Goal: Transaction & Acquisition: Download file/media

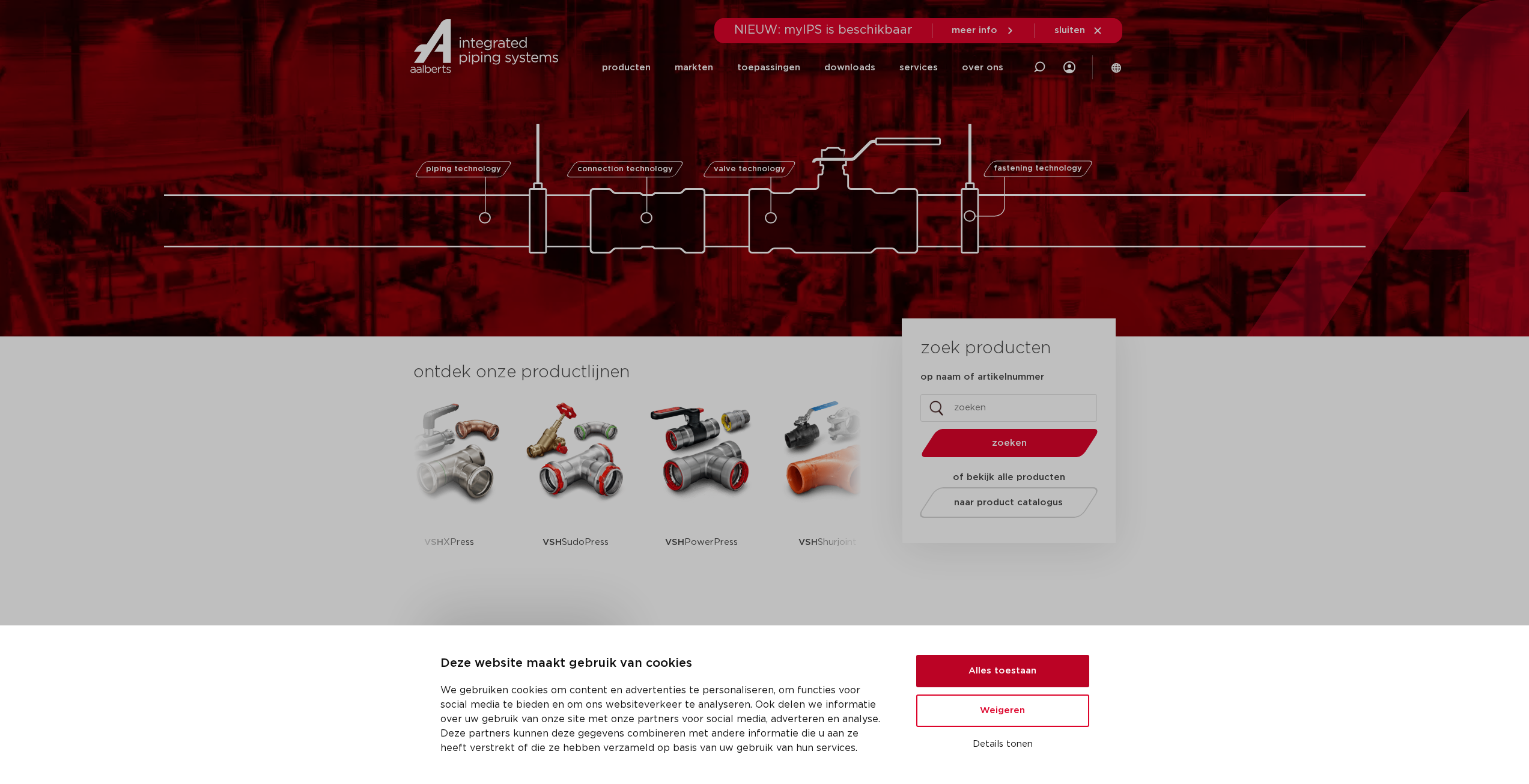
click at [1028, 665] on button "Alles toestaan" at bounding box center [1003, 671] width 173 height 33
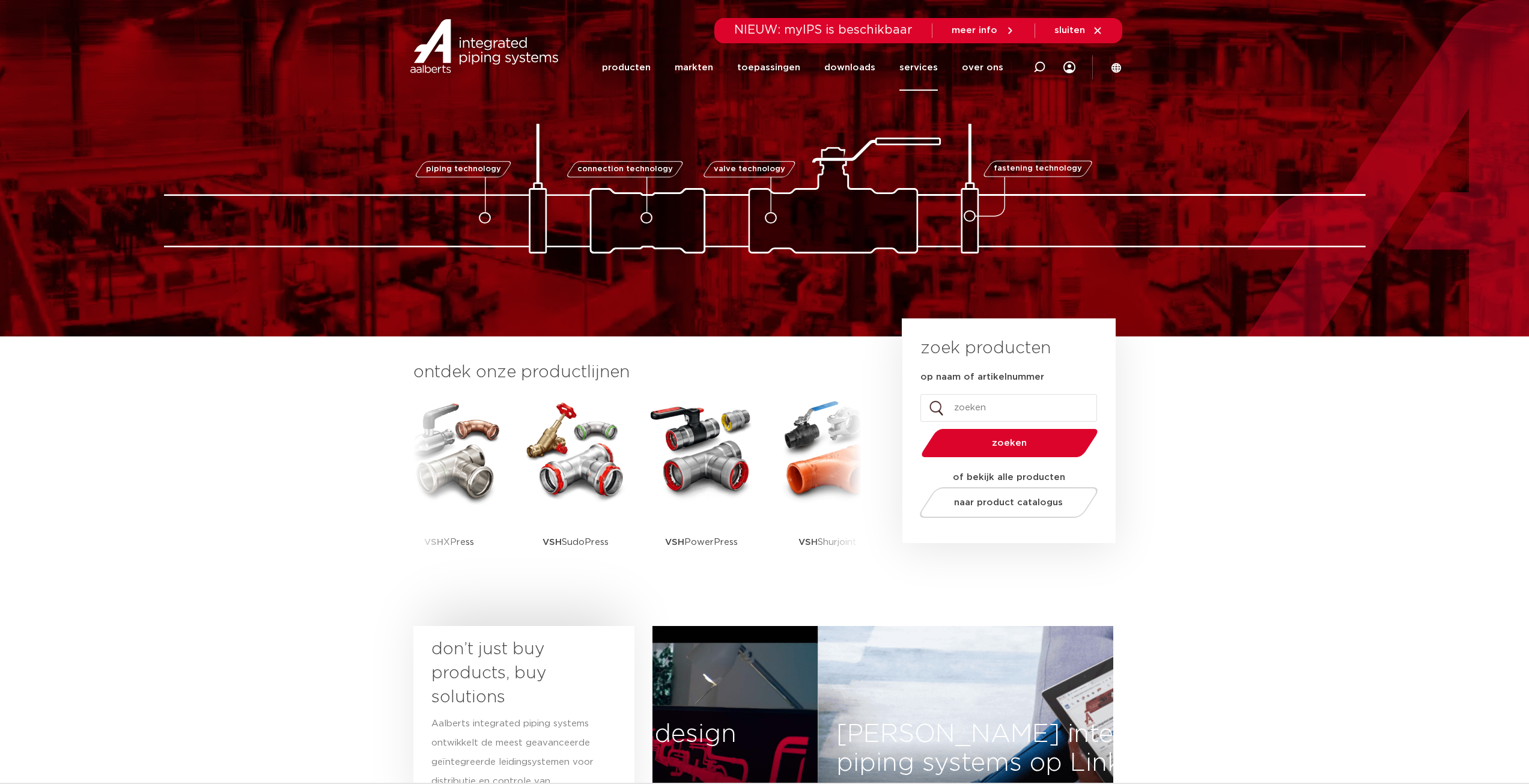
click at [936, 67] on link "services" at bounding box center [918, 67] width 38 height 46
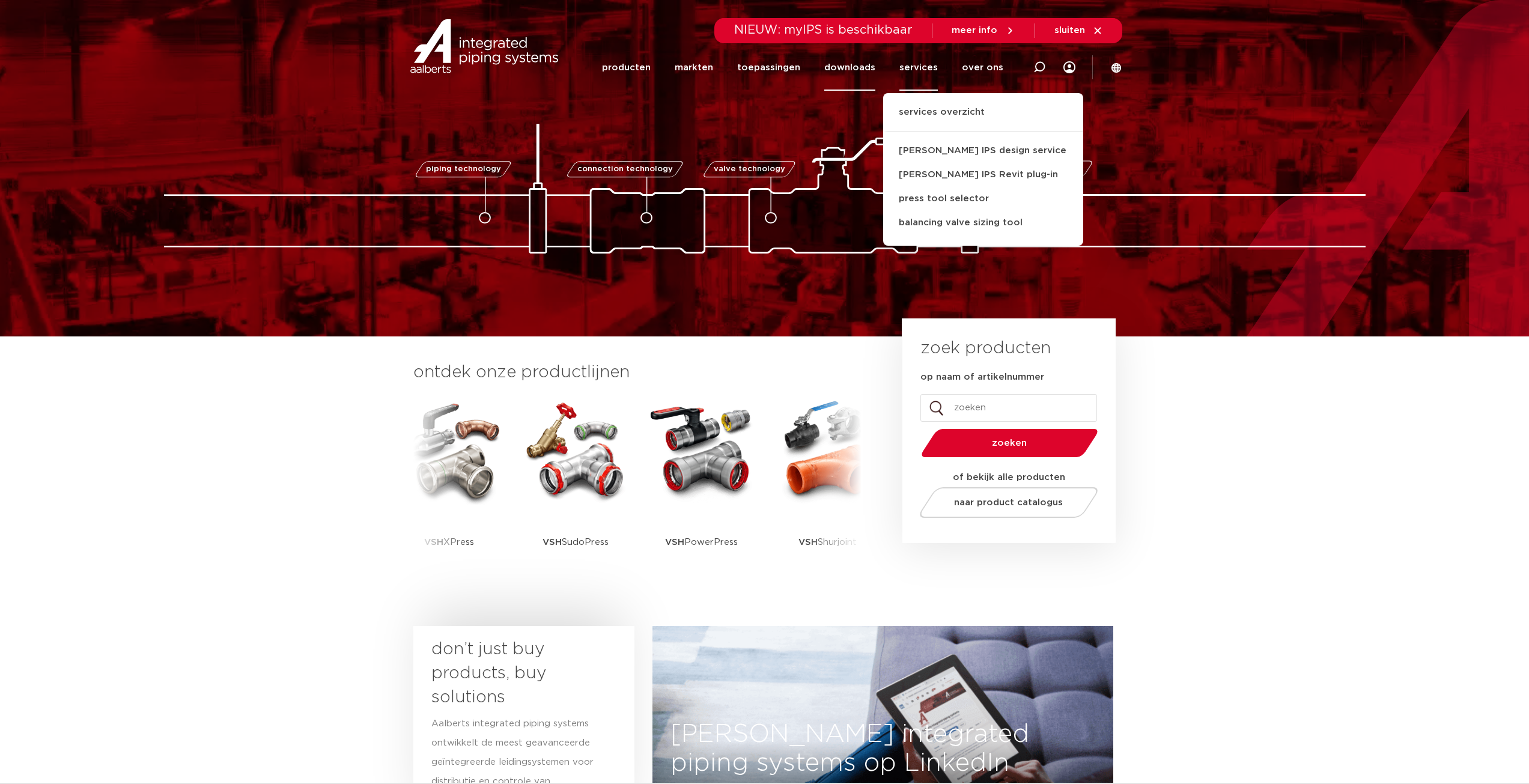
click at [854, 66] on link "downloads" at bounding box center [850, 67] width 51 height 46
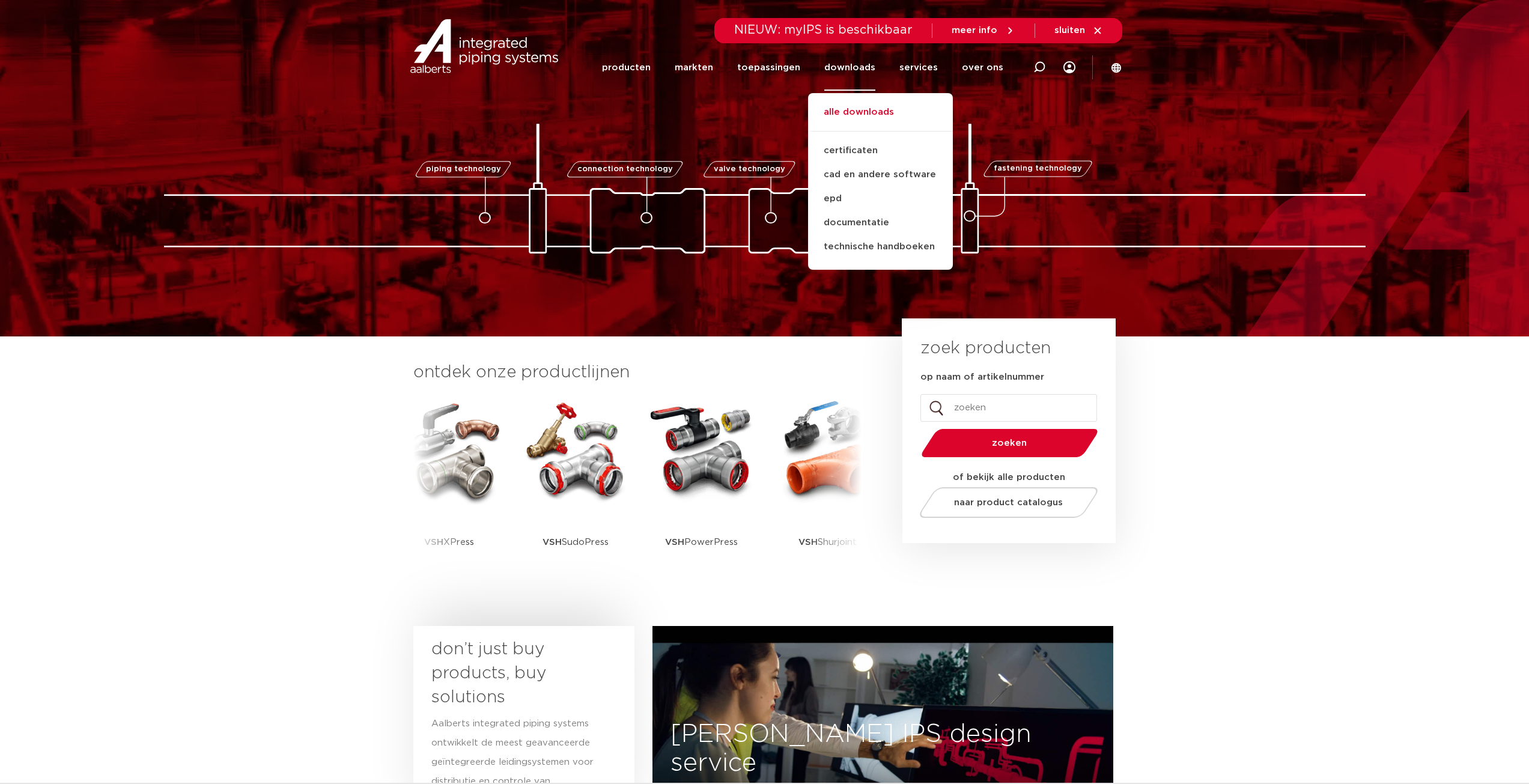
click at [871, 112] on link "alle downloads" at bounding box center [880, 118] width 145 height 27
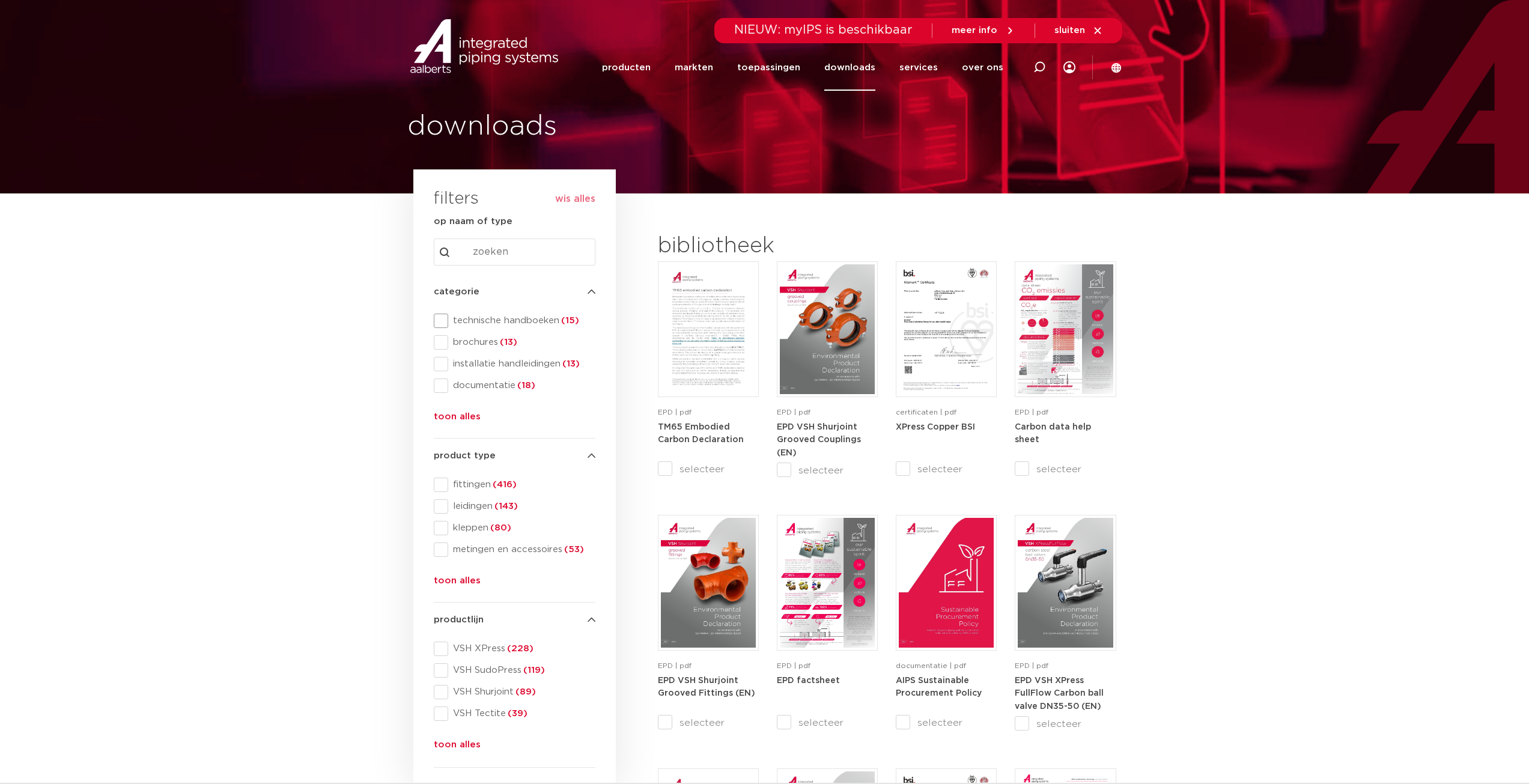
click at [443, 321] on span at bounding box center [441, 321] width 14 height 14
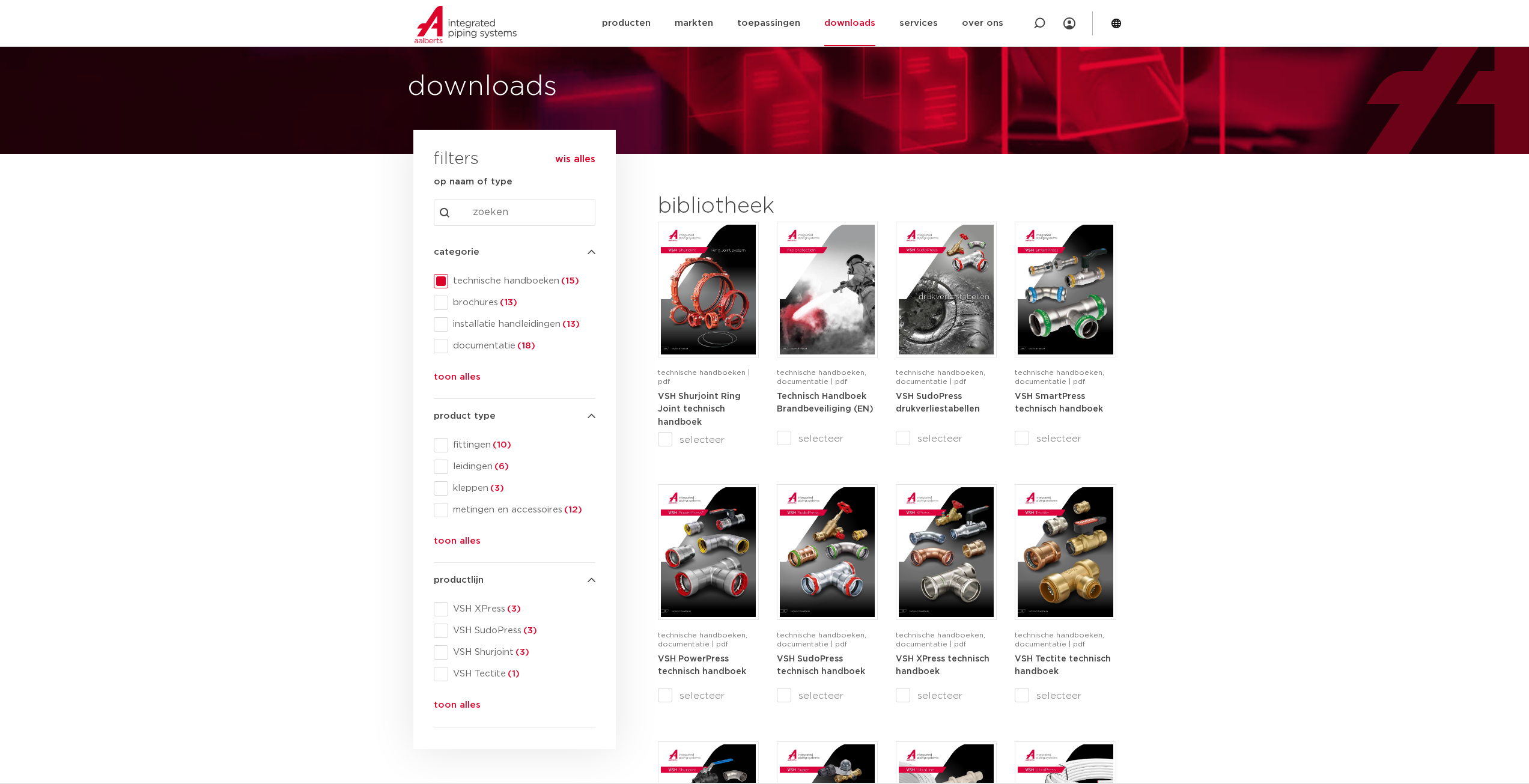
scroll to position [60, 0]
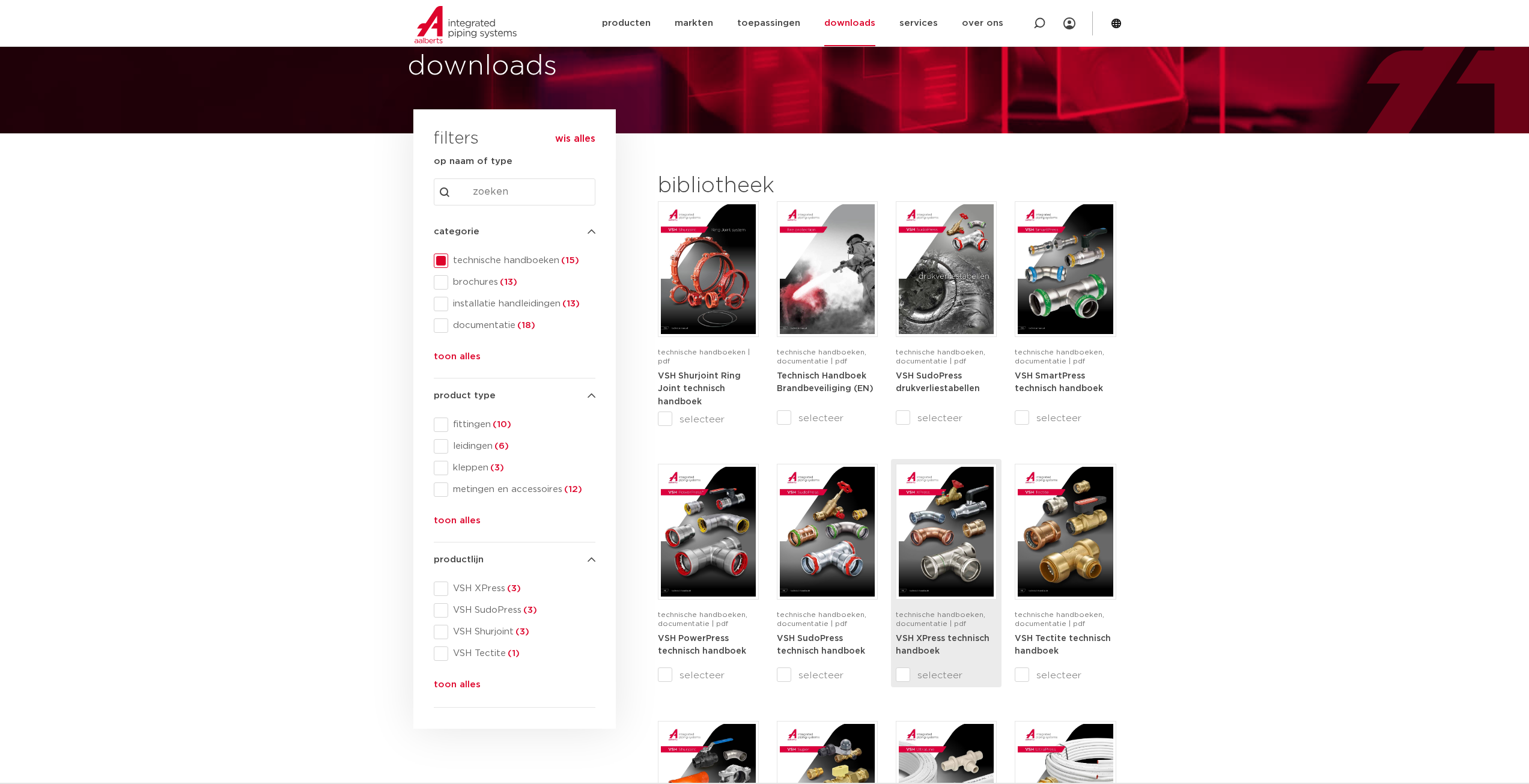
click at [938, 674] on input "selecteer" at bounding box center [920, 675] width 50 height 14
checkbox input "true"
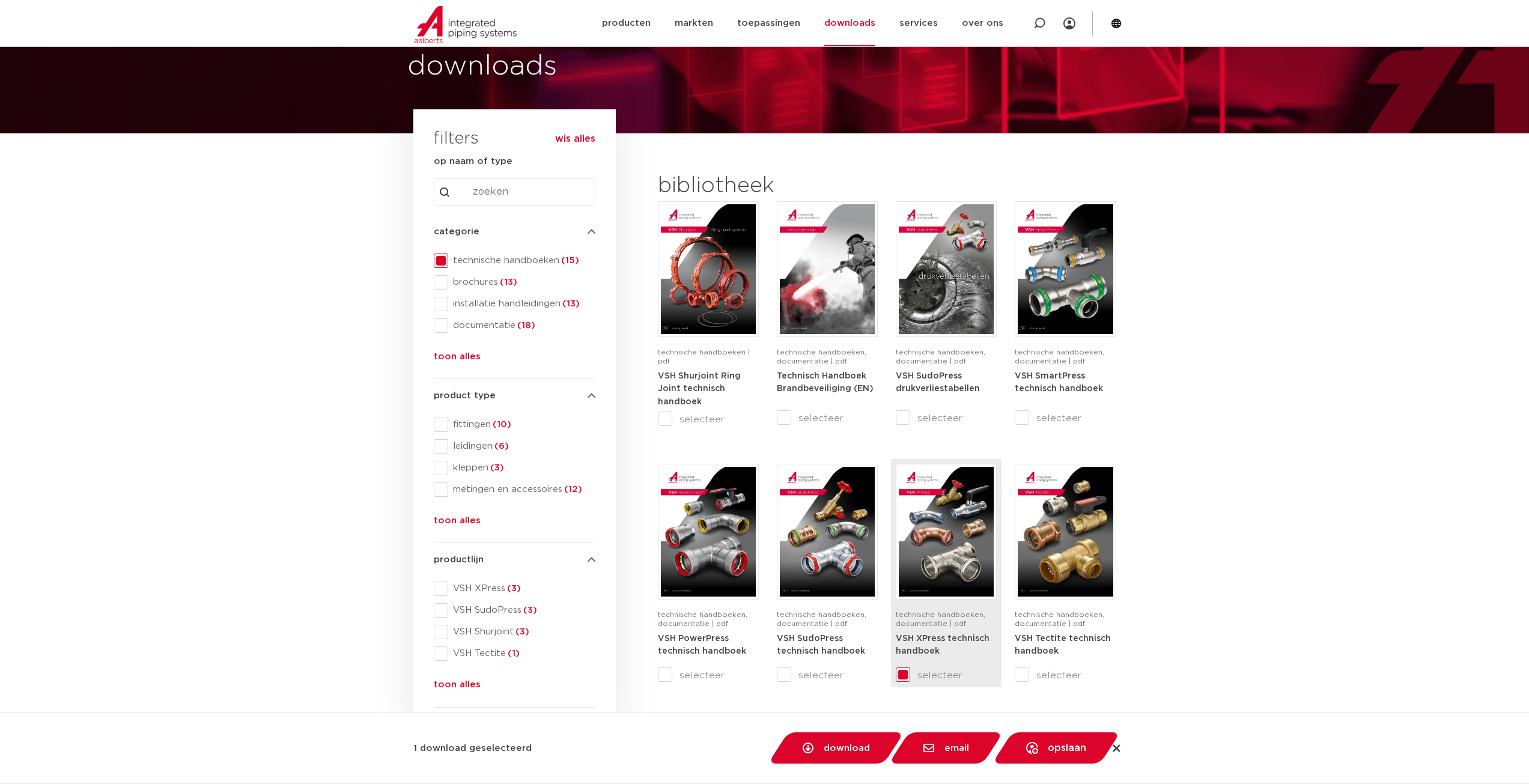
click at [918, 637] on strong "VSH XPress technisch handboek" at bounding box center [942, 645] width 94 height 21
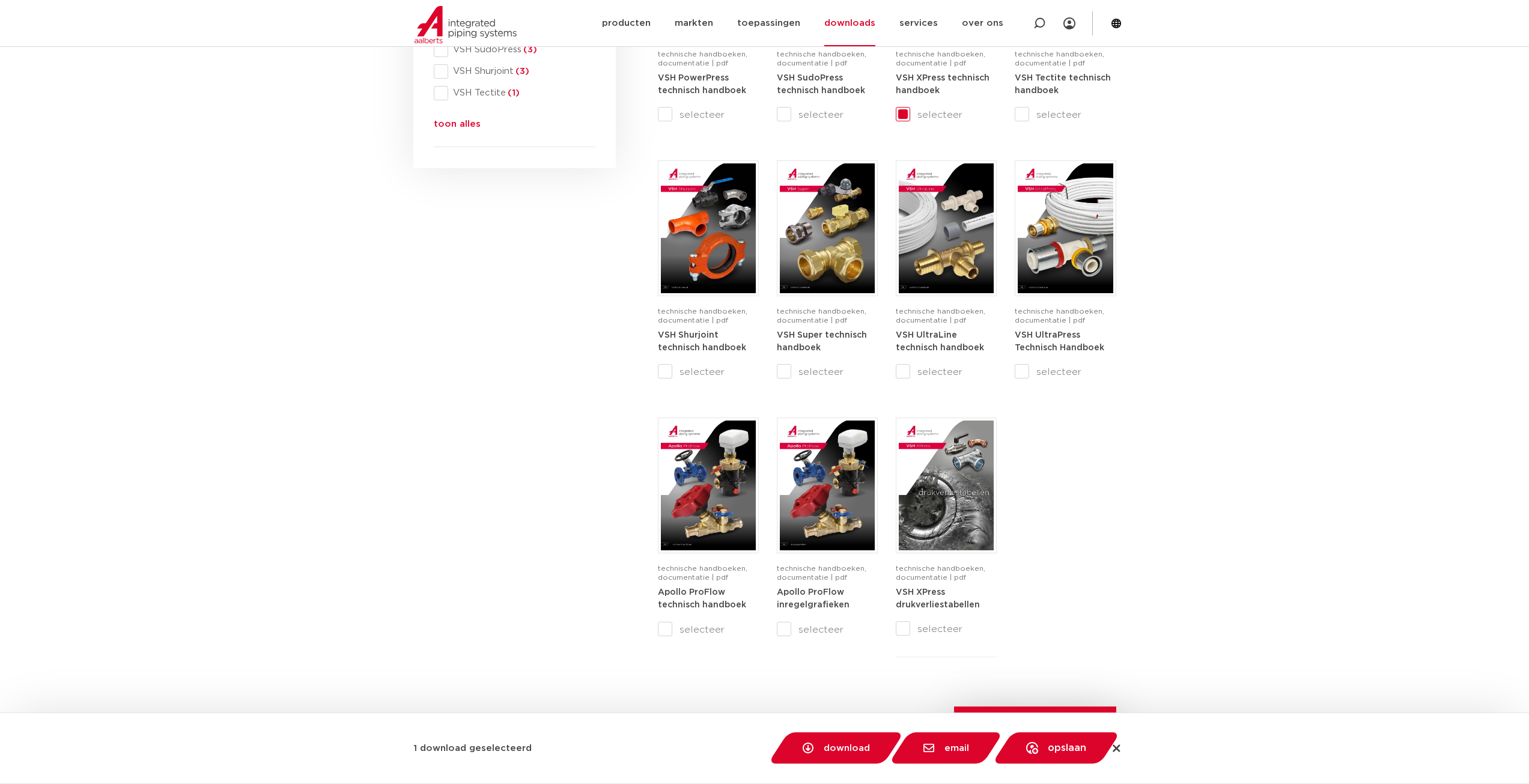
scroll to position [600, 0]
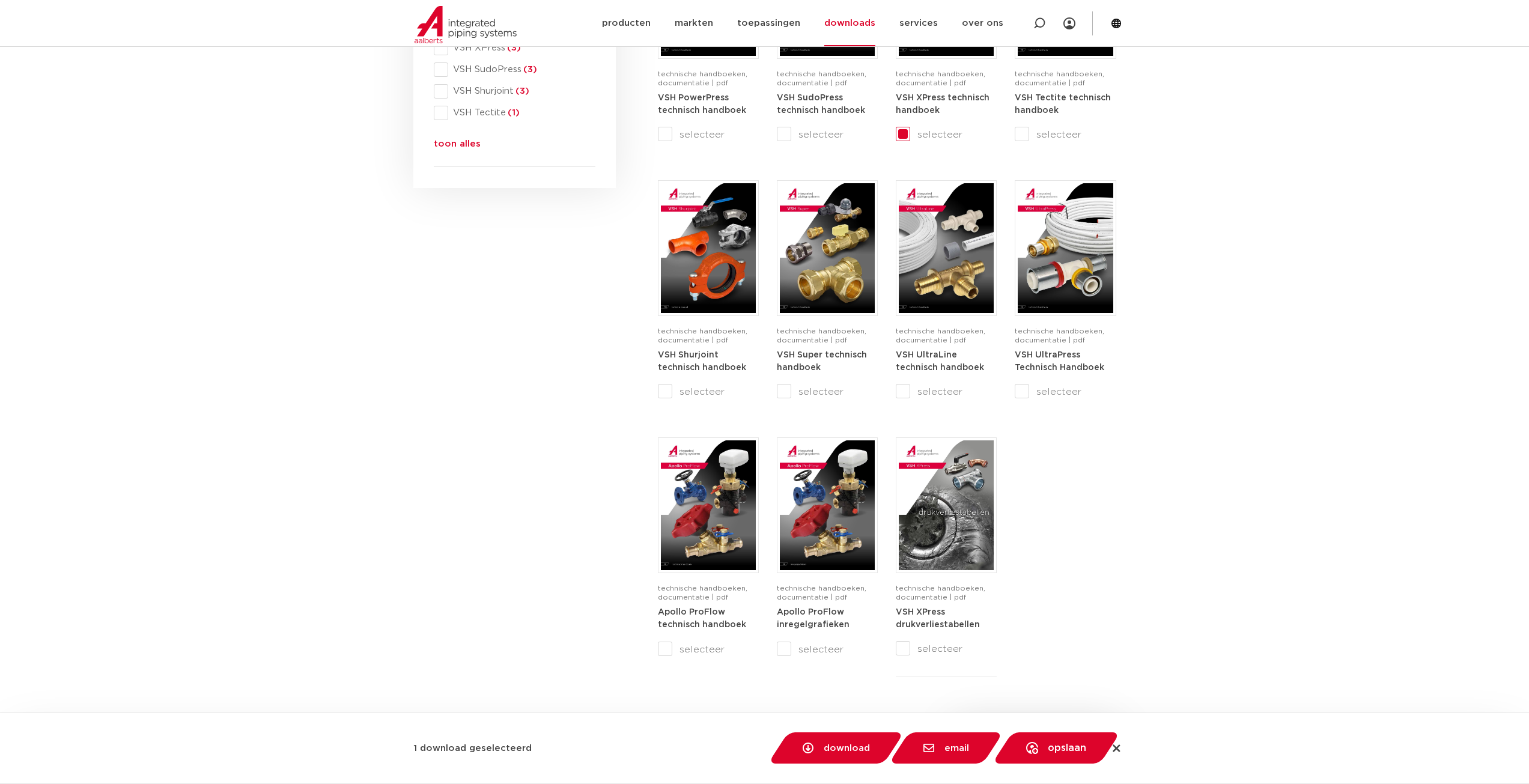
click at [364, 369] on section "search downloads by name or type search Search content Clear filters filters wi…" at bounding box center [764, 148] width 1529 height 1110
click at [1226, 292] on section "search downloads by name or type search Search content Clear filters filters wi…" at bounding box center [764, 148] width 1529 height 1110
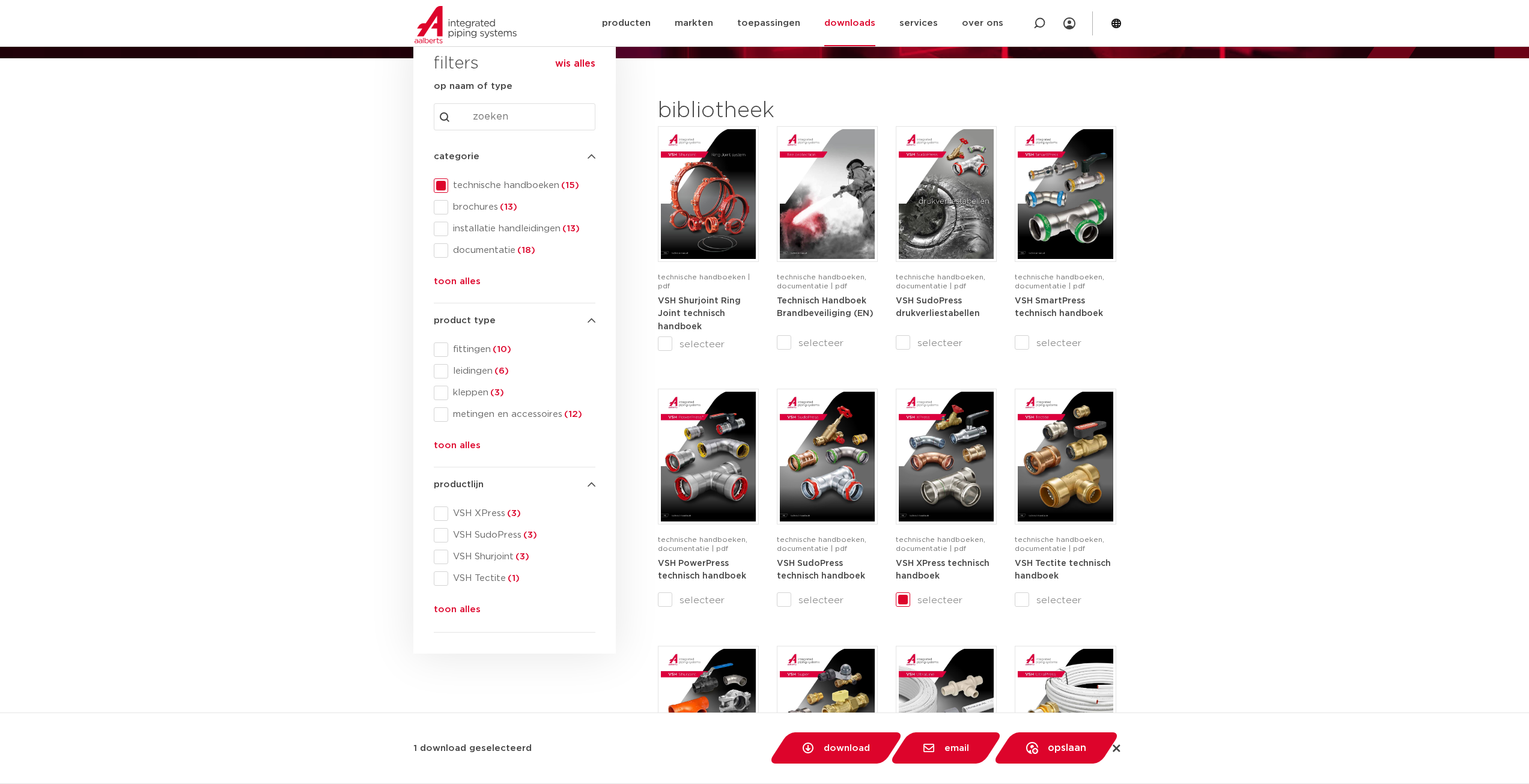
scroll to position [0, 0]
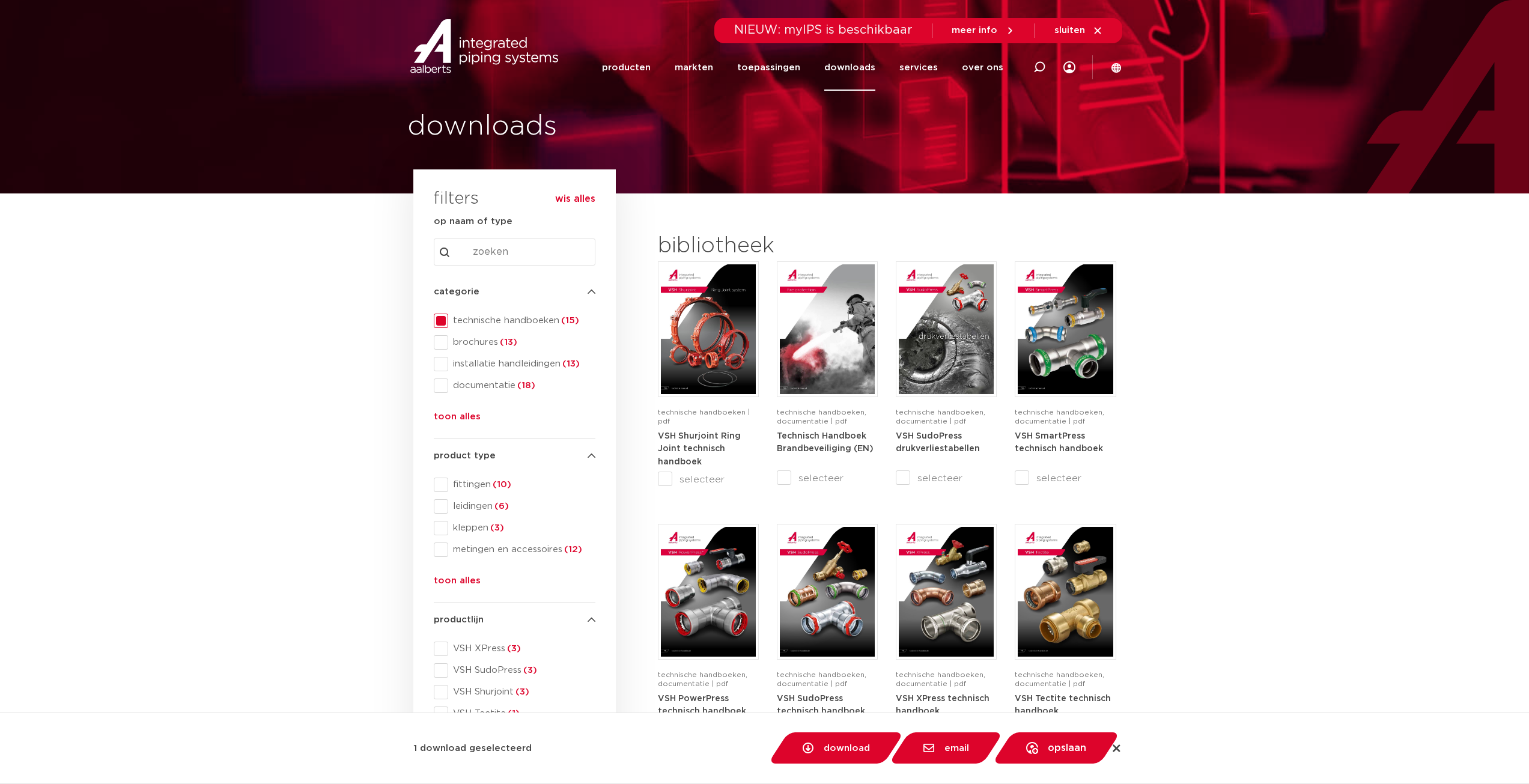
click at [1358, 359] on section "search downloads by name or type search Search content Clear filters filters wi…" at bounding box center [764, 748] width 1529 height 1110
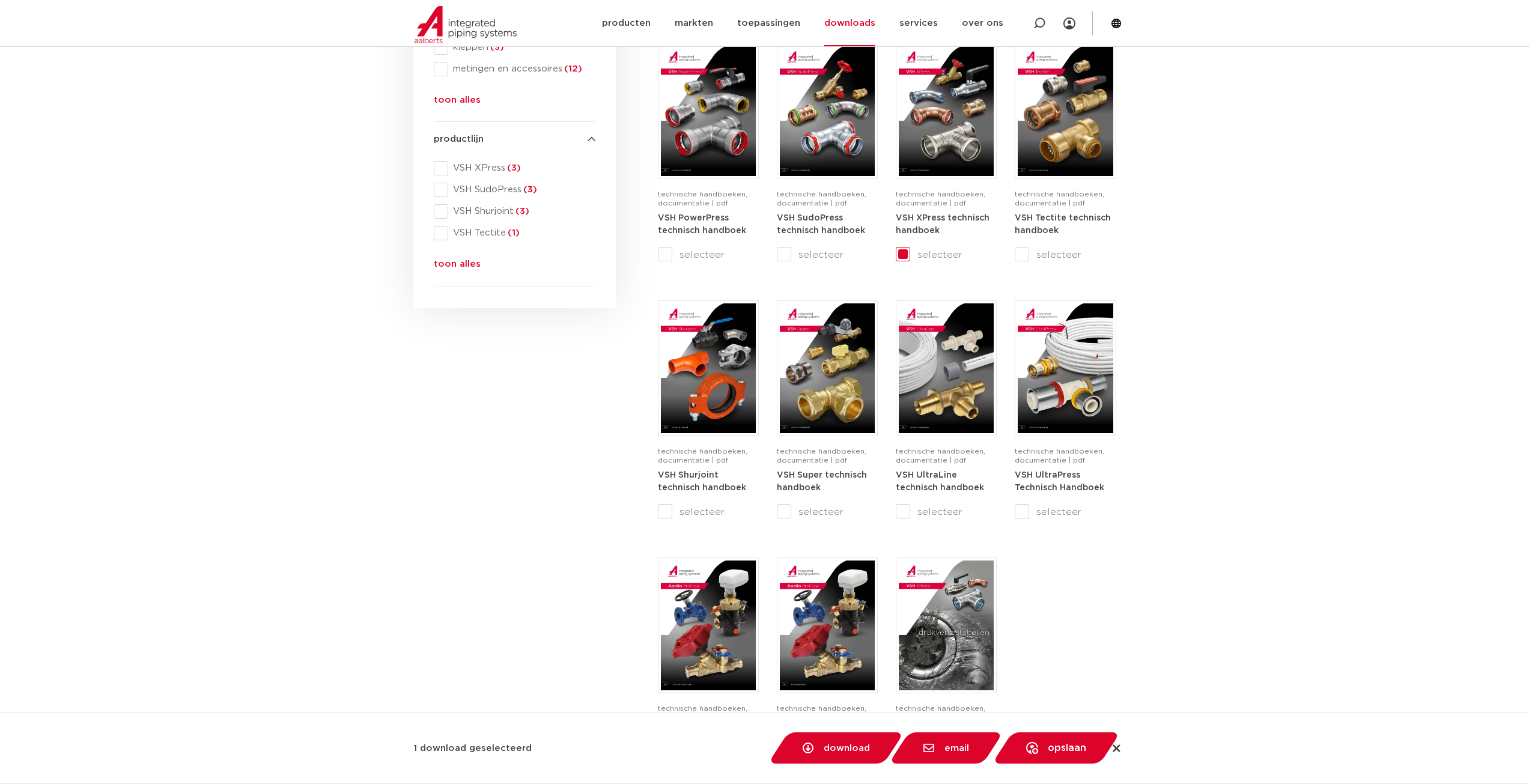
scroll to position [240, 0]
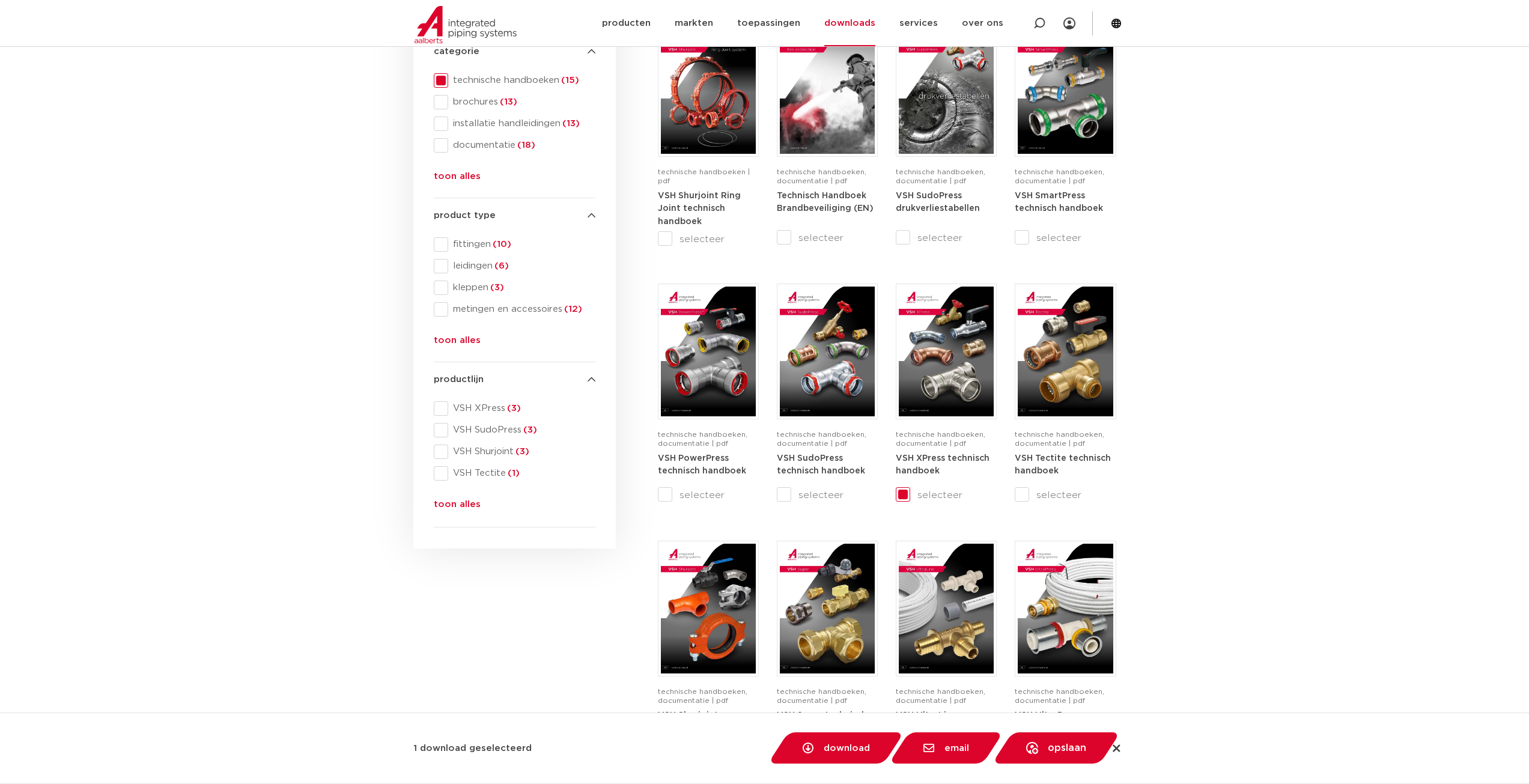
click at [1213, 354] on section "search downloads by name or type search Search content Clear filters filters wi…" at bounding box center [764, 508] width 1529 height 1110
click at [1362, 410] on section "search downloads by name or type search Search content Clear filters filters wi…" at bounding box center [764, 508] width 1529 height 1110
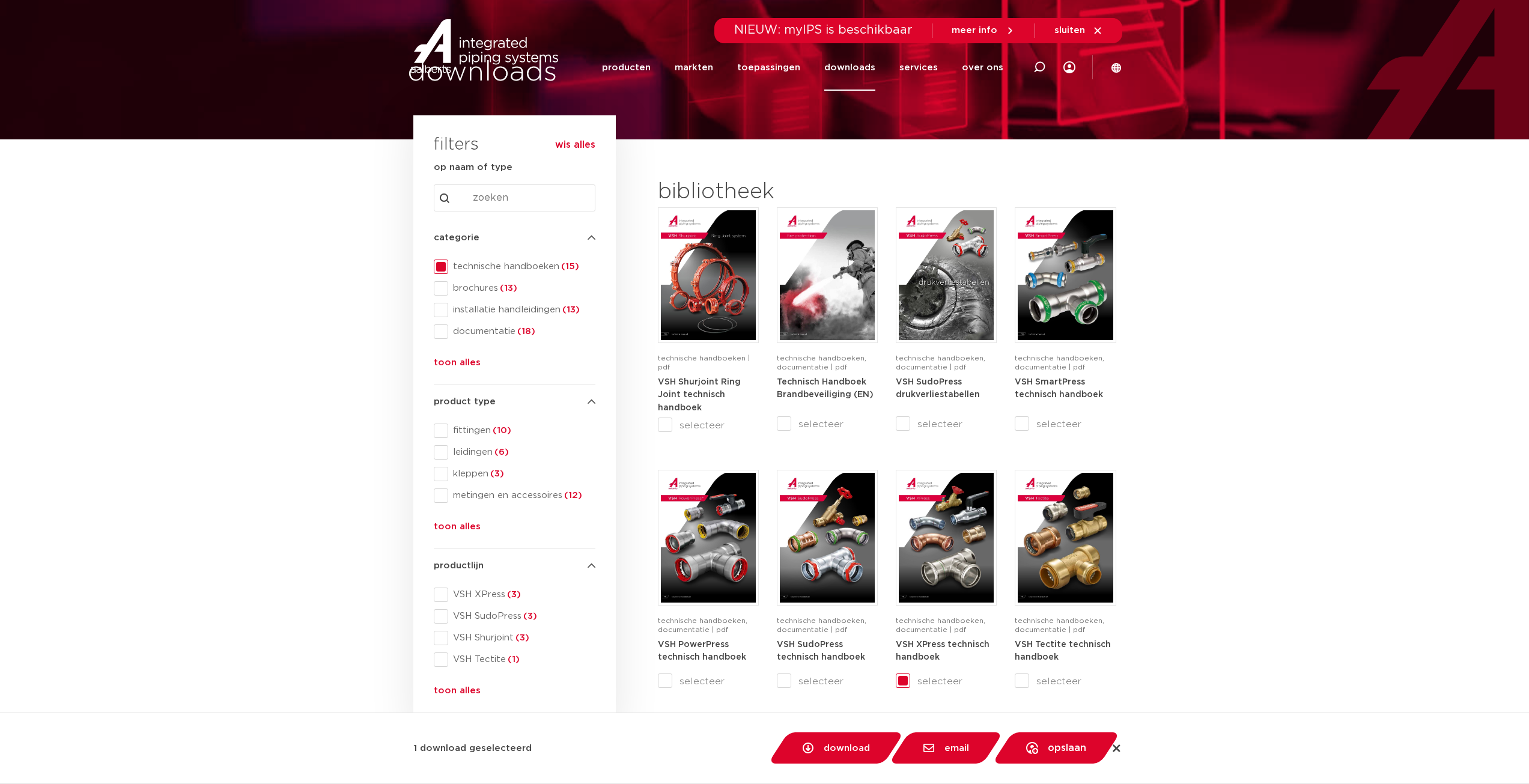
scroll to position [0, 0]
